Goal: Task Accomplishment & Management: Complete application form

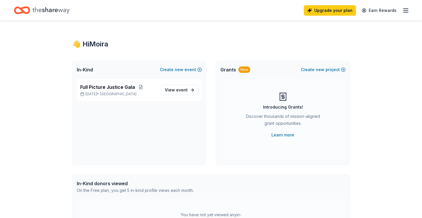
click at [53, 8] on icon "Home" at bounding box center [50, 10] width 37 height 12
click at [185, 92] on span "View event" at bounding box center [176, 89] width 23 height 7
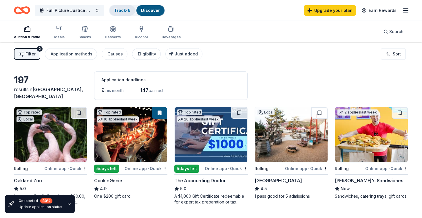
click at [120, 10] on link "Track · 6" at bounding box center [122, 10] width 17 height 5
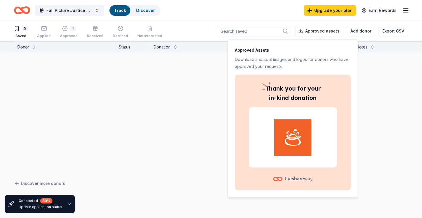
scroll to position [0, 0]
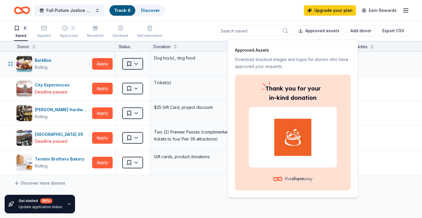
click at [138, 63] on html "Full Picture Justice Gala Track · 6 Discover Upgrade your plan Earn Rewards 5 S…" at bounding box center [211, 109] width 422 height 218
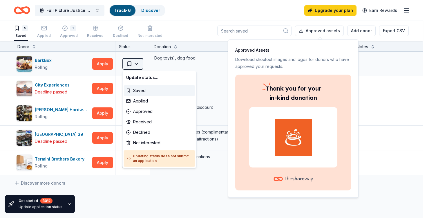
click at [138, 63] on html "Full Picture Justice Gala Track · 6 Discover Upgrade your plan Earn Rewards 5 S…" at bounding box center [213, 109] width 427 height 218
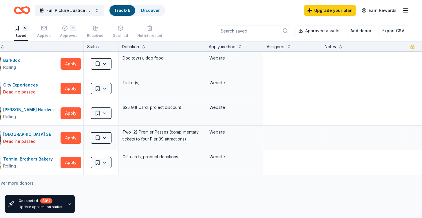
scroll to position [0, 0]
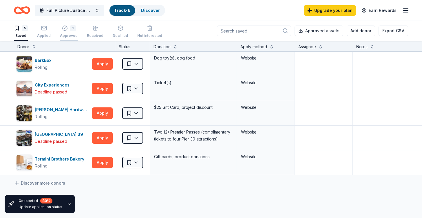
click at [66, 29] on icon "button" at bounding box center [65, 28] width 6 height 6
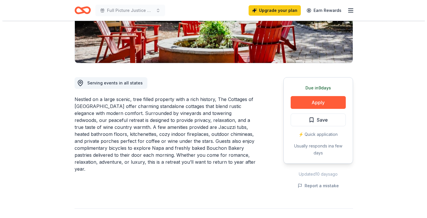
scroll to position [113, 0]
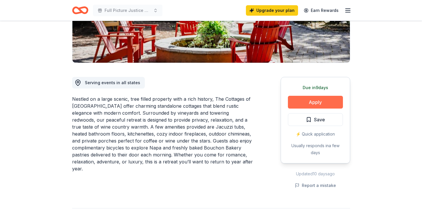
click at [317, 100] on button "Apply" at bounding box center [315, 102] width 55 height 13
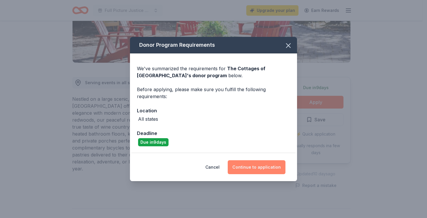
click at [252, 168] on button "Continue to application" at bounding box center [257, 167] width 58 height 14
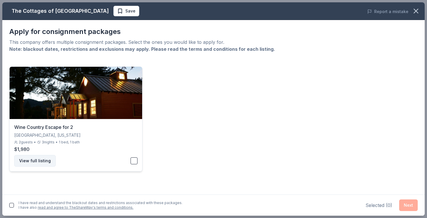
click at [35, 162] on button "View full listing" at bounding box center [34, 161] width 41 height 12
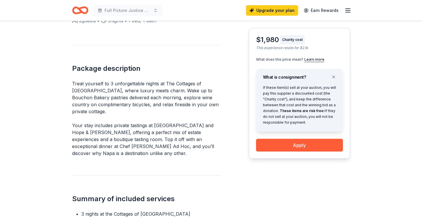
scroll to position [200, 0]
